Goal: Find specific page/section: Find specific page/section

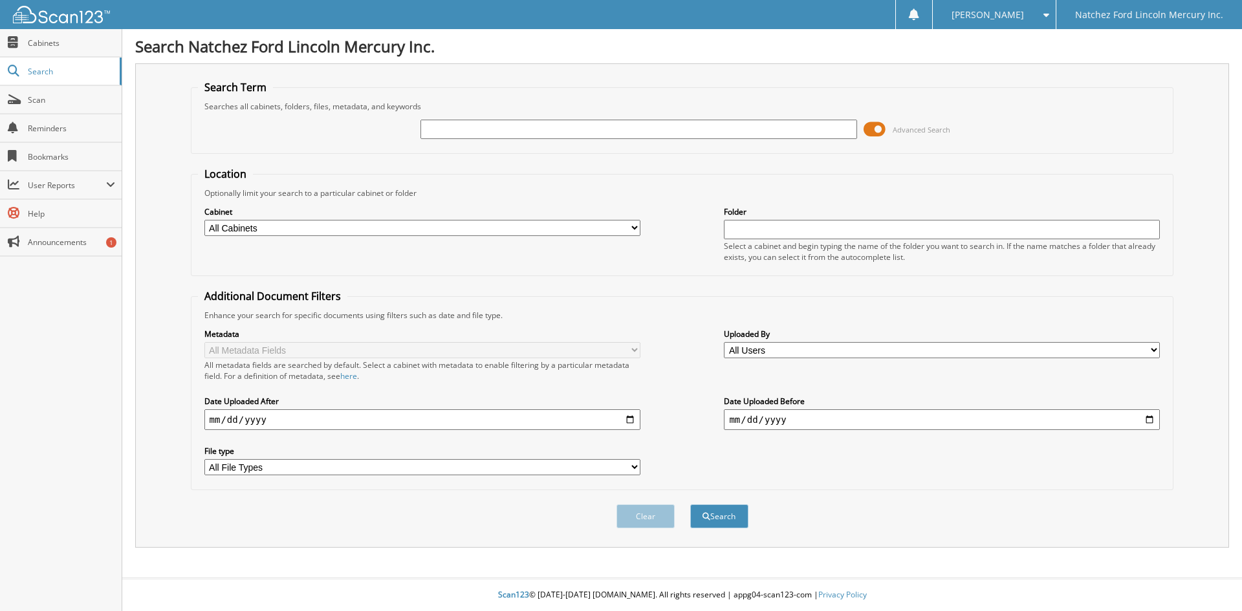
drag, startPoint x: 446, startPoint y: 133, endPoint x: 457, endPoint y: 124, distance: 13.7
click at [455, 126] on input "text" at bounding box center [638, 129] width 436 height 19
type input "BWC85028"
click at [720, 520] on button "Search" at bounding box center [719, 516] width 58 height 24
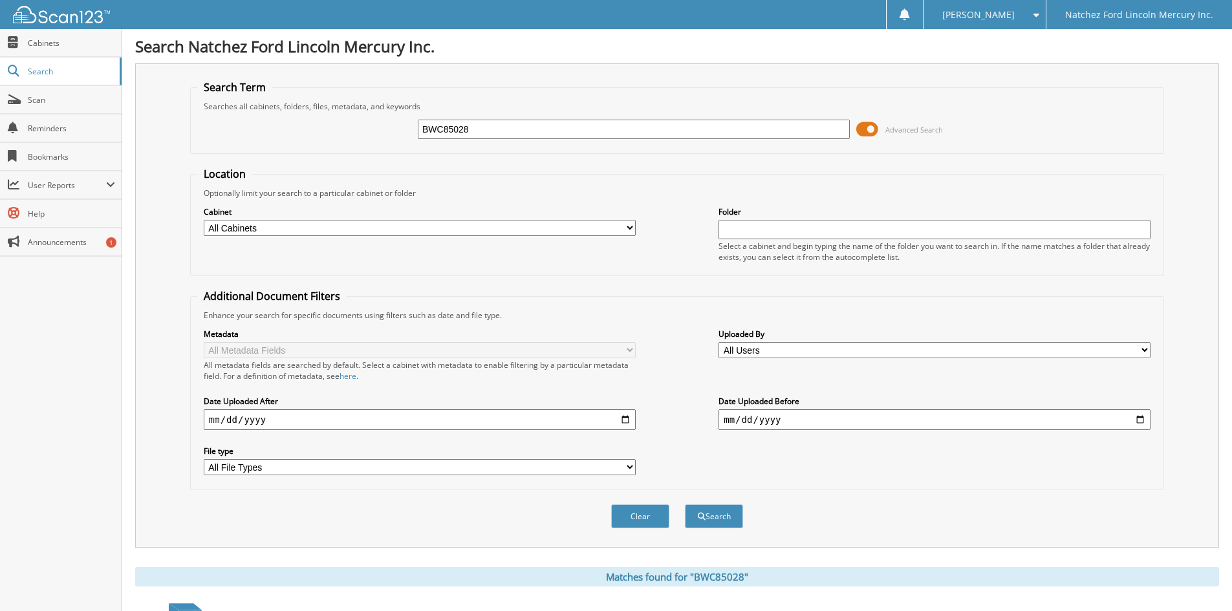
scroll to position [184, 0]
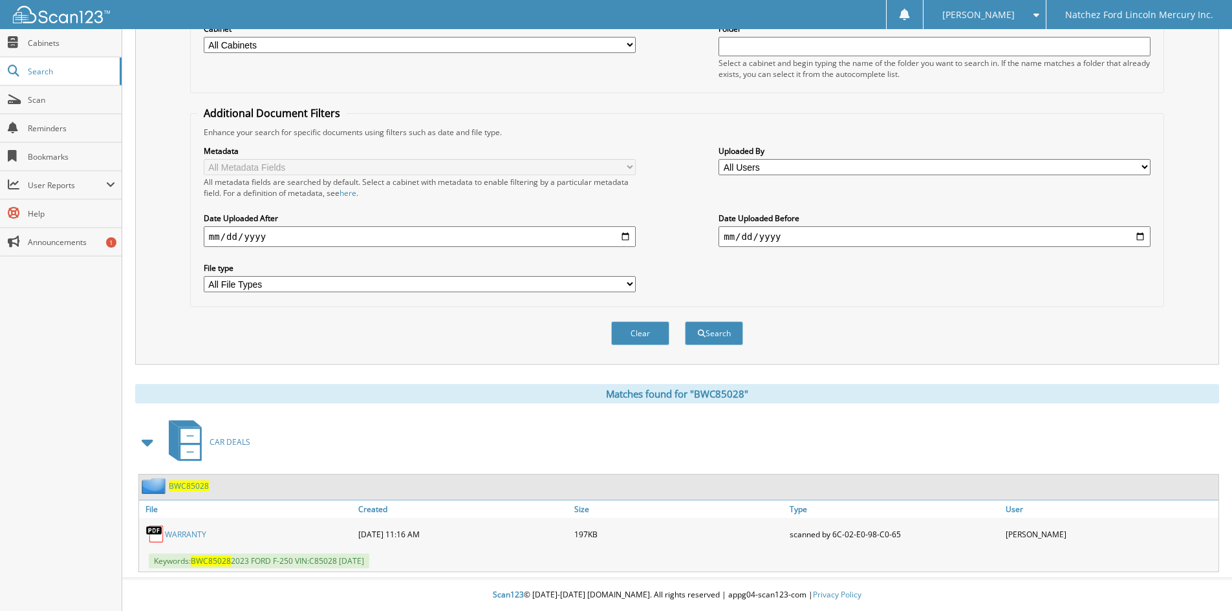
click at [193, 531] on link "WARRANTY" at bounding box center [185, 534] width 41 height 11
